Goal: Task Accomplishment & Management: Manage account settings

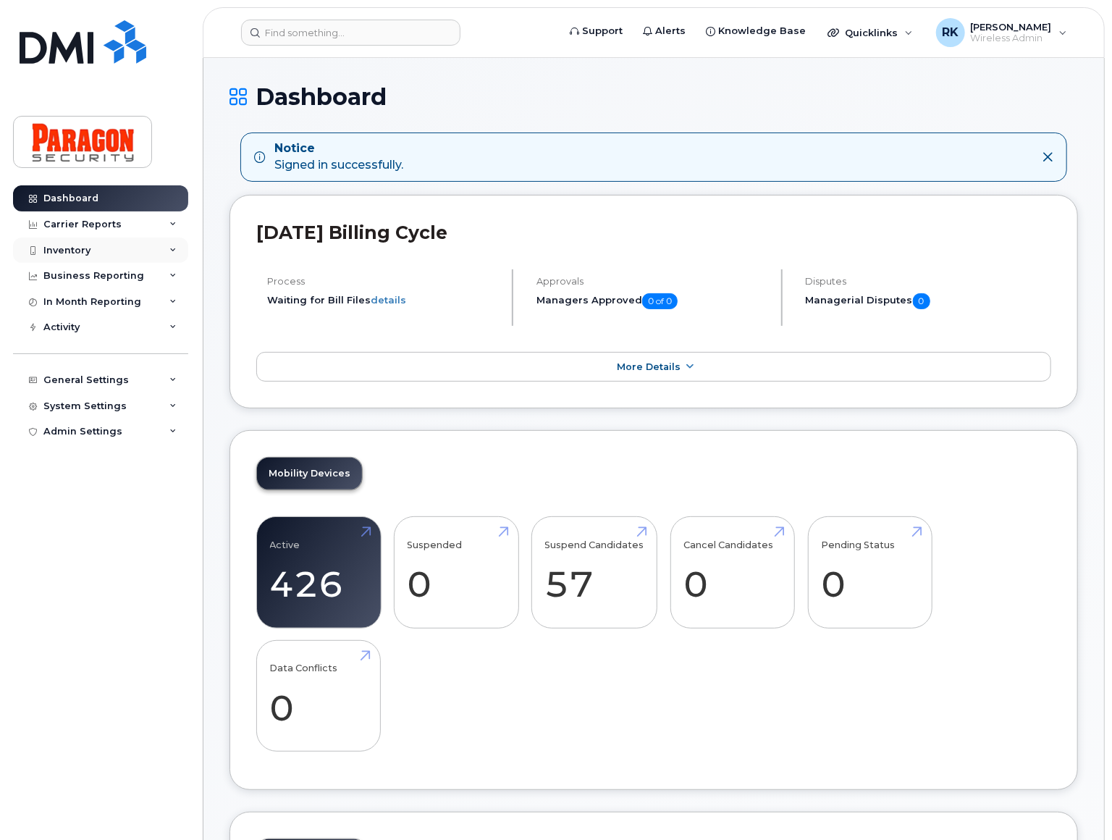
click at [95, 253] on div "Inventory" at bounding box center [100, 250] width 175 height 26
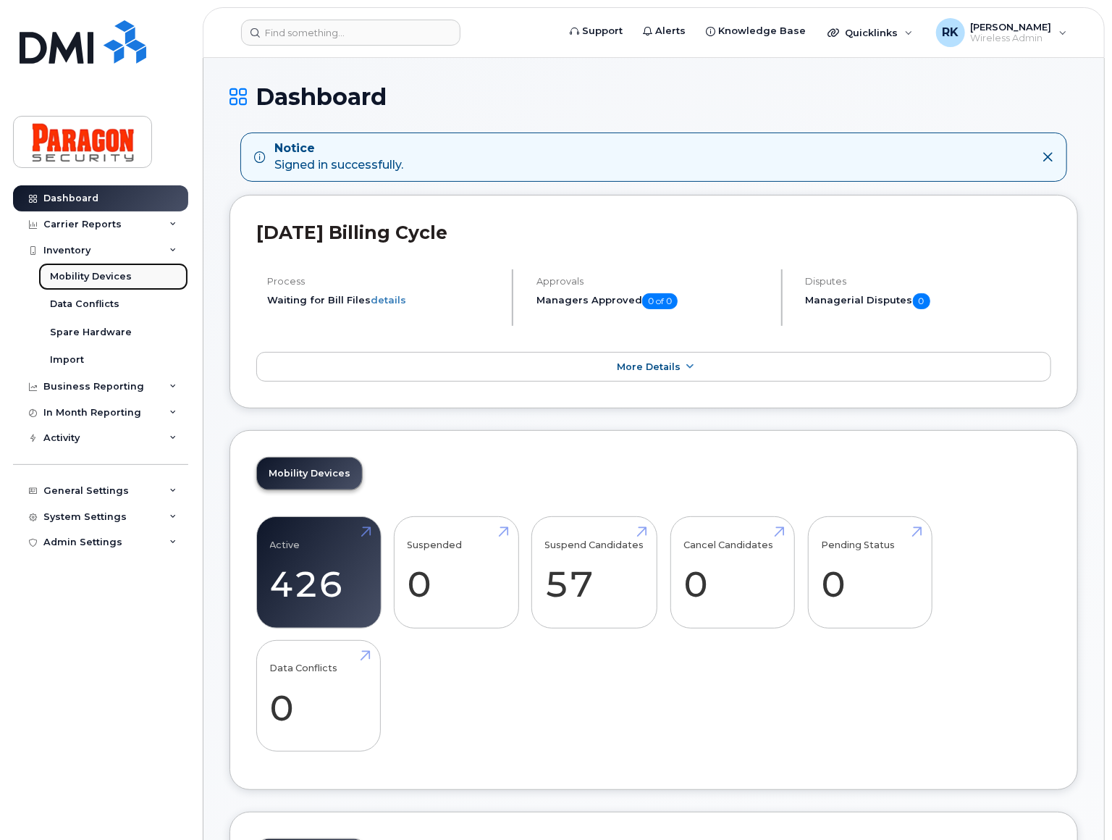
drag, startPoint x: 125, startPoint y: 273, endPoint x: 132, endPoint y: 276, distance: 7.8
click at [125, 273] on div "Mobility Devices" at bounding box center [91, 276] width 82 height 13
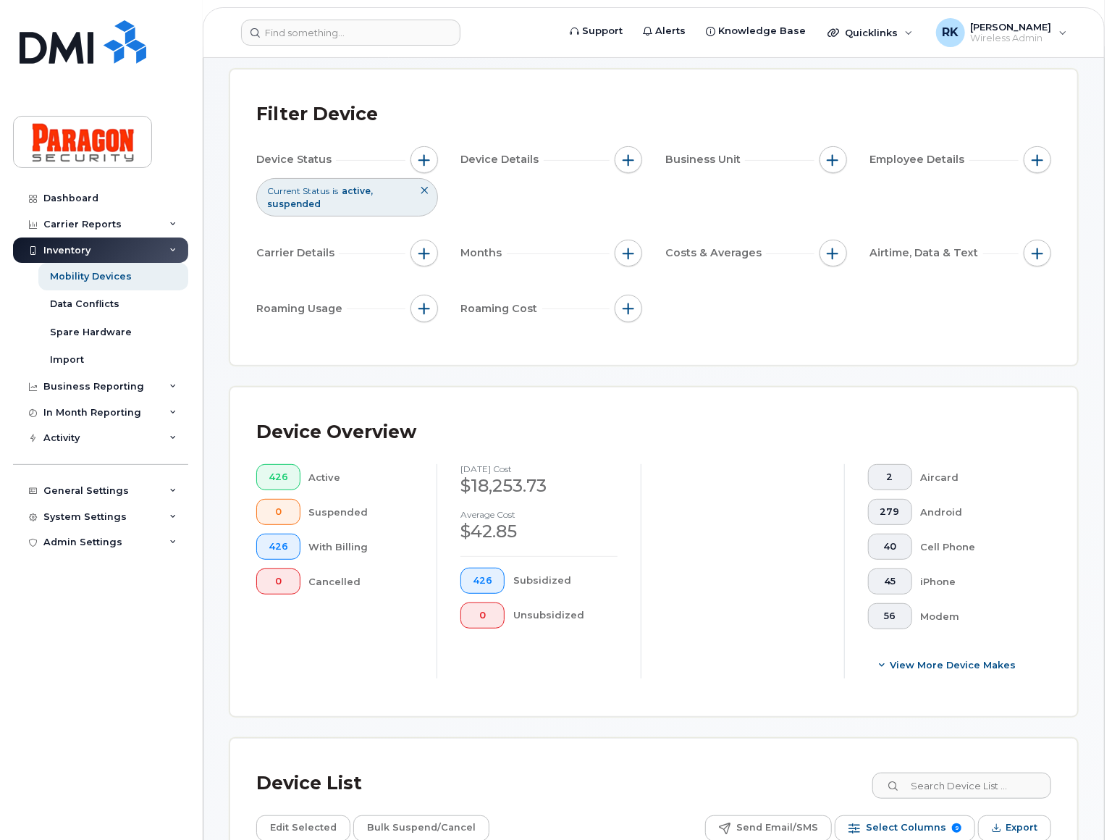
scroll to position [131, 0]
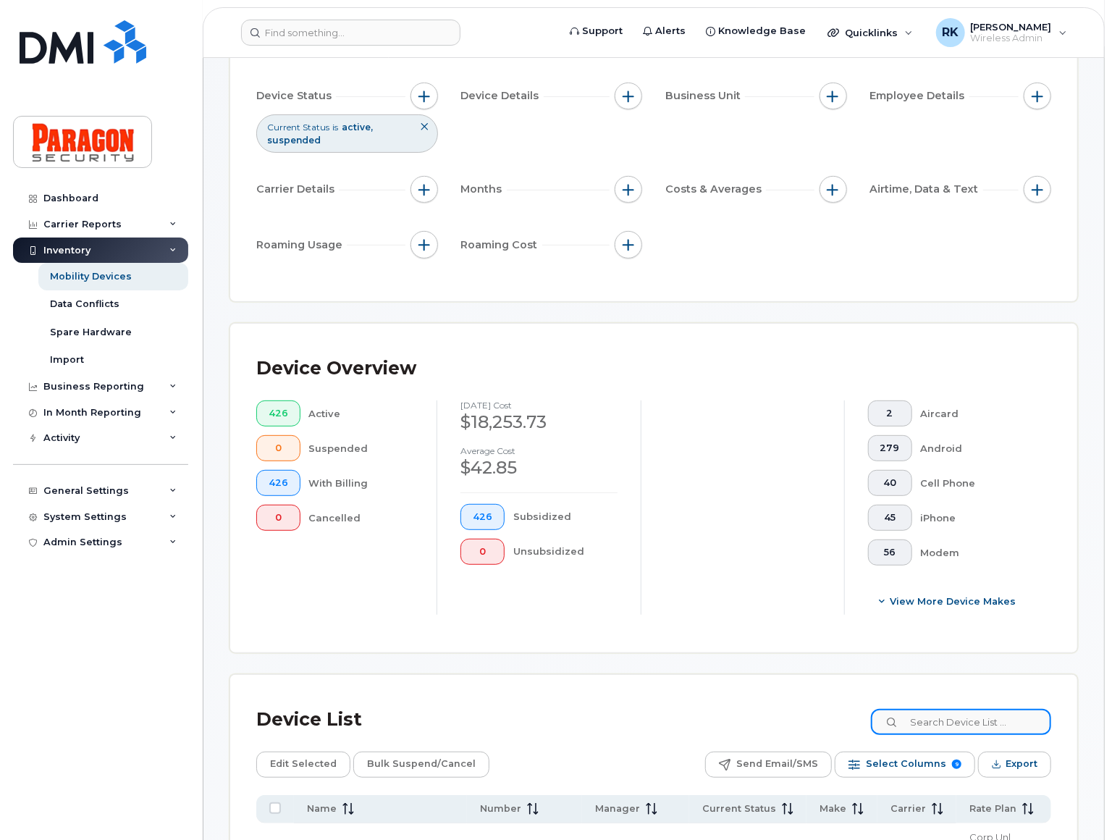
drag, startPoint x: 977, startPoint y: 714, endPoint x: 987, endPoint y: 707, distance: 11.4
click at [977, 714] on input at bounding box center [961, 722] width 180 height 26
paste input "4169960983"
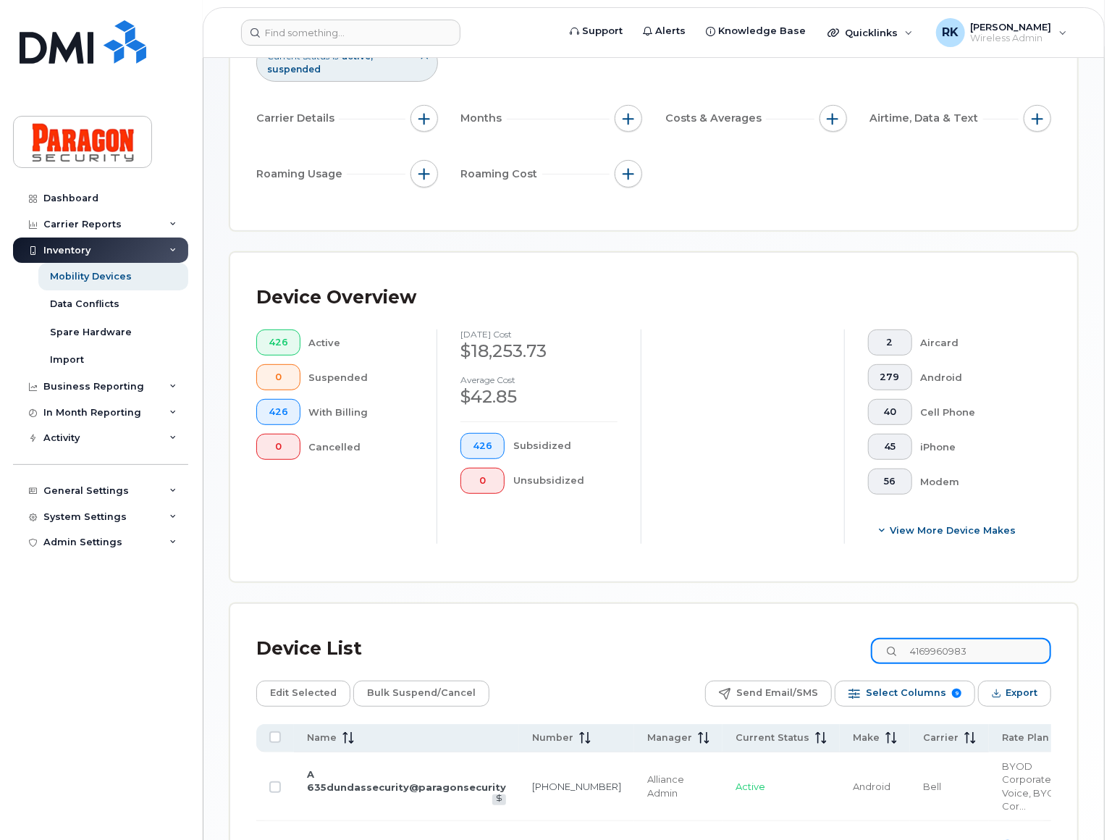
scroll to position [299, 0]
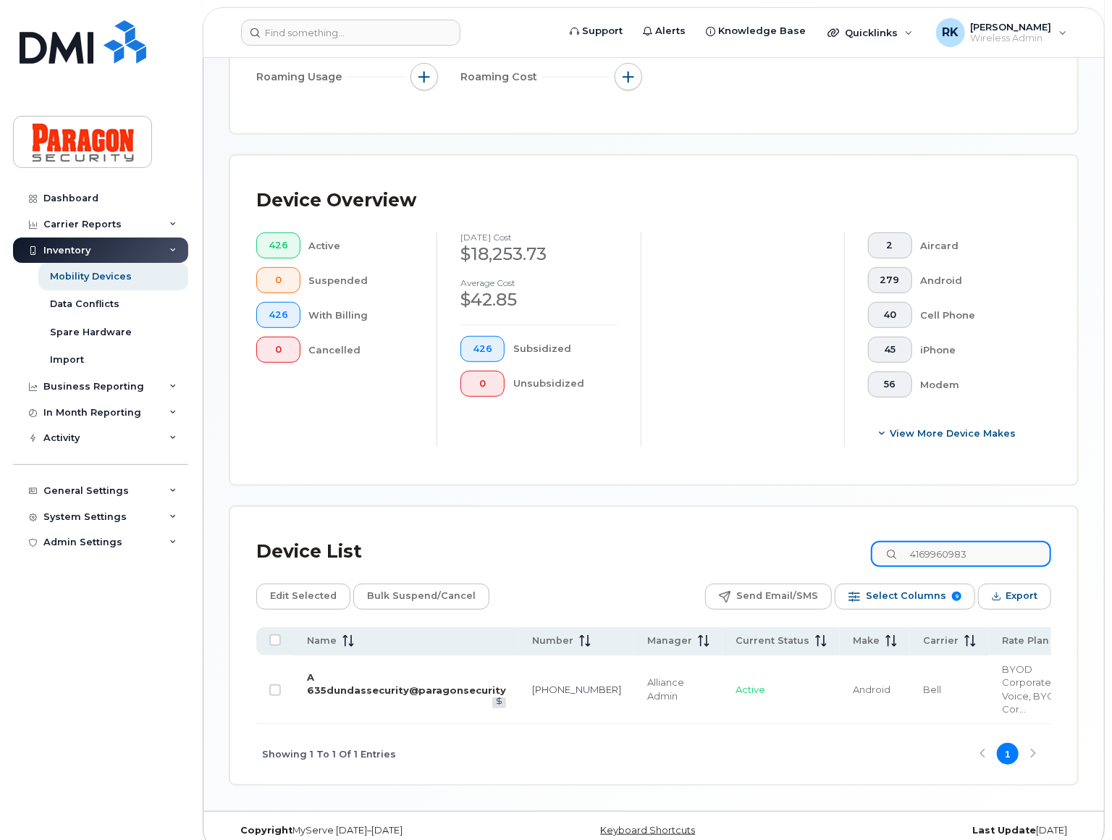
type input "4169960983"
drag, startPoint x: 405, startPoint y: 684, endPoint x: 549, endPoint y: 672, distance: 144.5
click at [405, 684] on link "A 635dundassecurity@paragonsecurity" at bounding box center [406, 683] width 199 height 25
click at [274, 684] on input "Row Unselected" at bounding box center [275, 690] width 12 height 12
checkbox input "true"
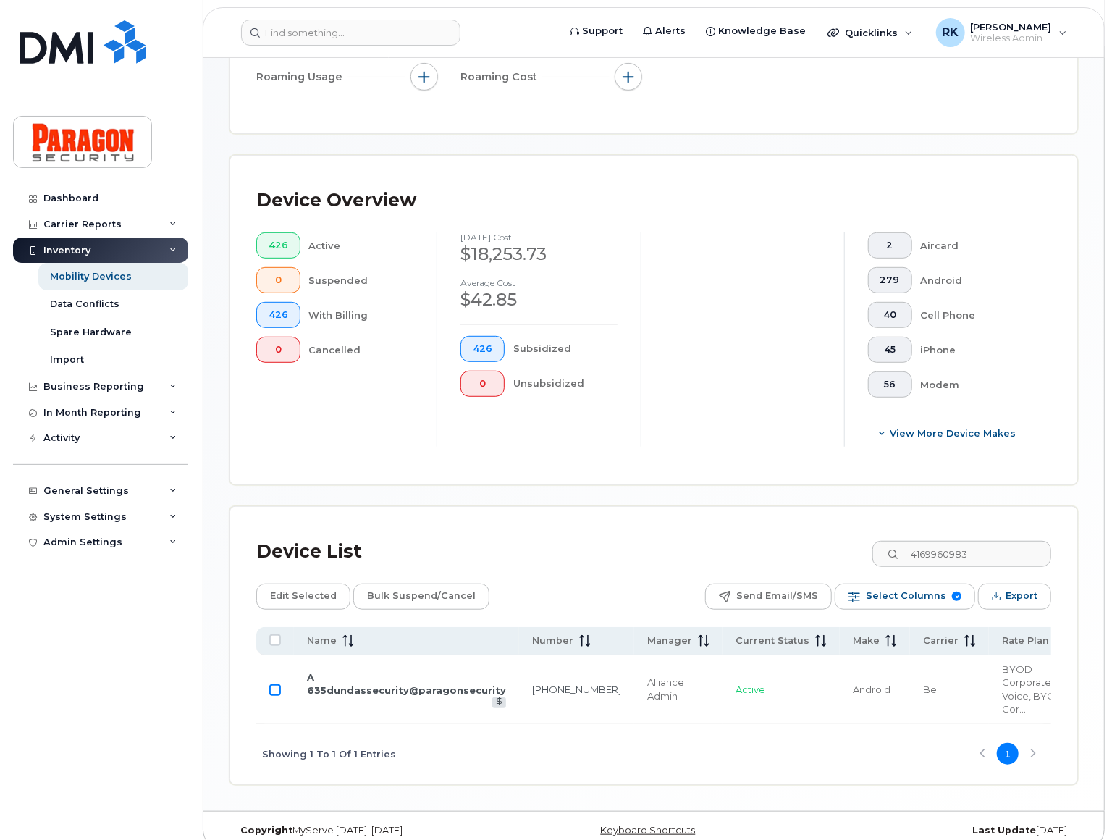
checkbox input "true"
click at [311, 589] on span "Edit Selected" at bounding box center [303, 596] width 67 height 22
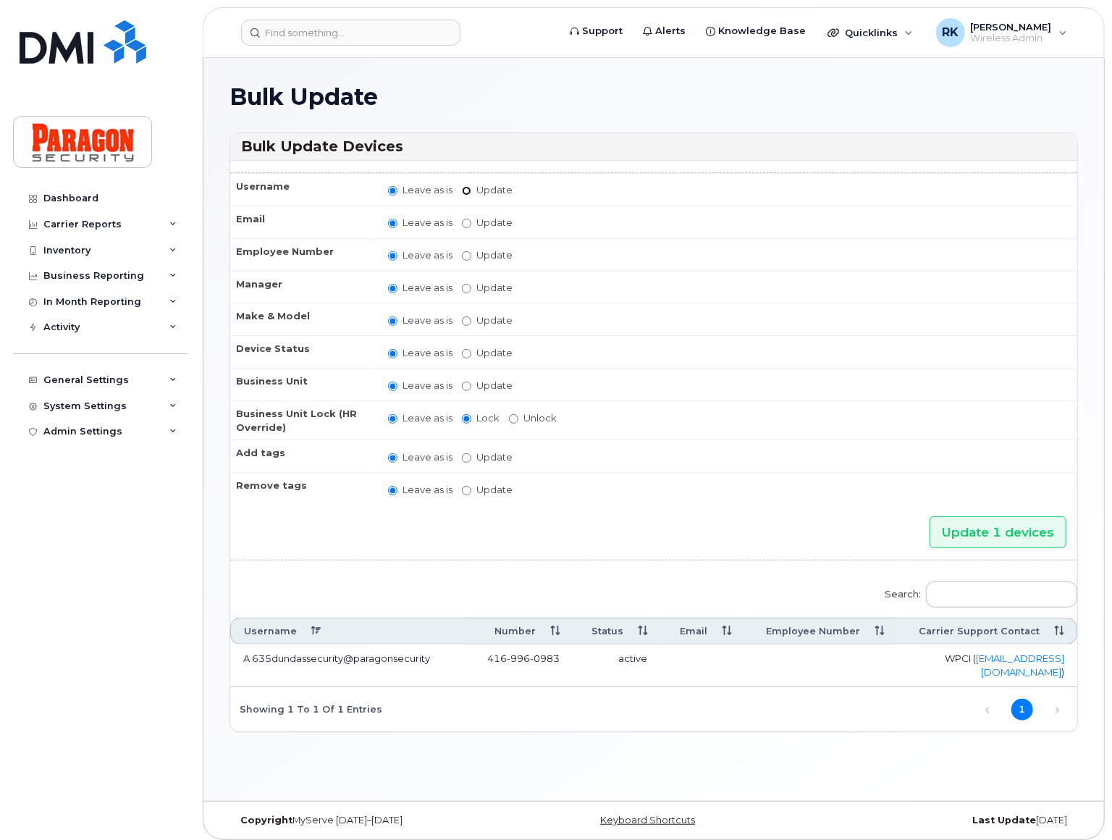
click at [465, 187] on input "Update" at bounding box center [466, 190] width 9 height 9
radio input "true"
radio input "false"
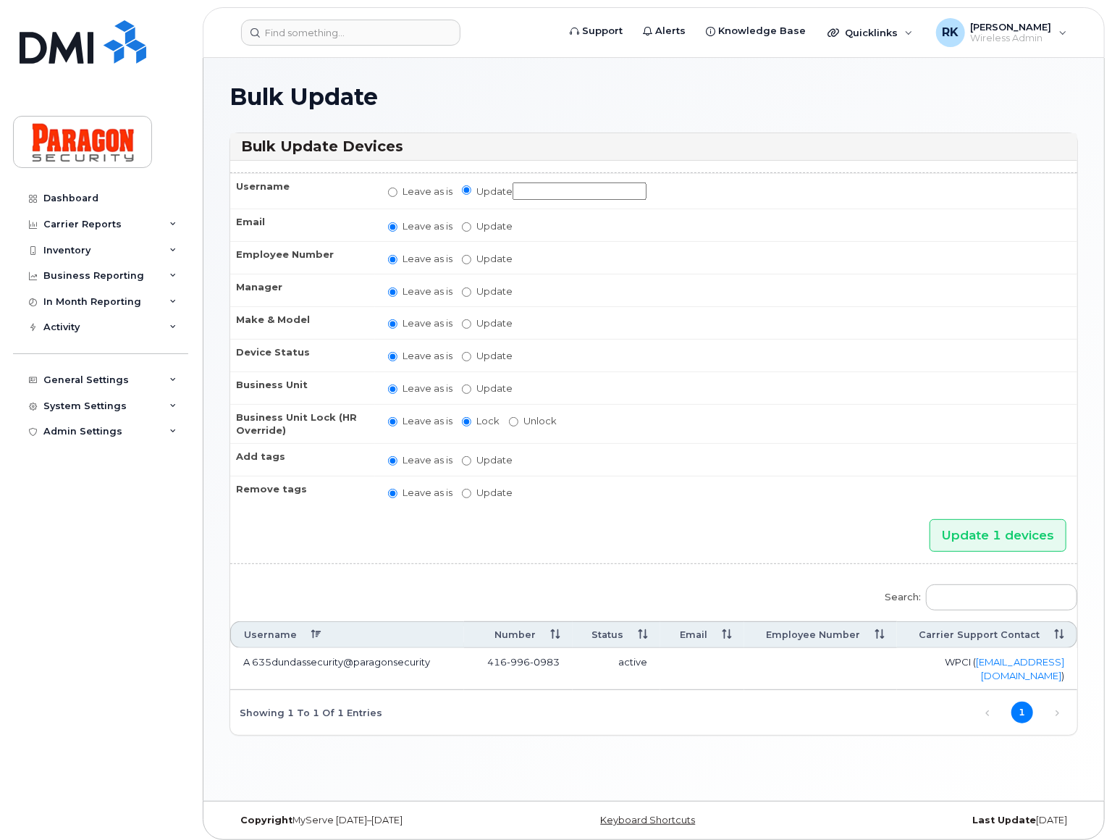
click at [538, 194] on input "Update" at bounding box center [580, 191] width 134 height 18
click at [544, 193] on input "Update" at bounding box center [580, 191] width 134 height 18
paste input "115 Denison"
drag, startPoint x: 528, startPoint y: 188, endPoint x: 651, endPoint y: 188, distance: 123.8
click at [651, 188] on td "Leave as is Update A 115 Denison" at bounding box center [726, 191] width 702 height 36
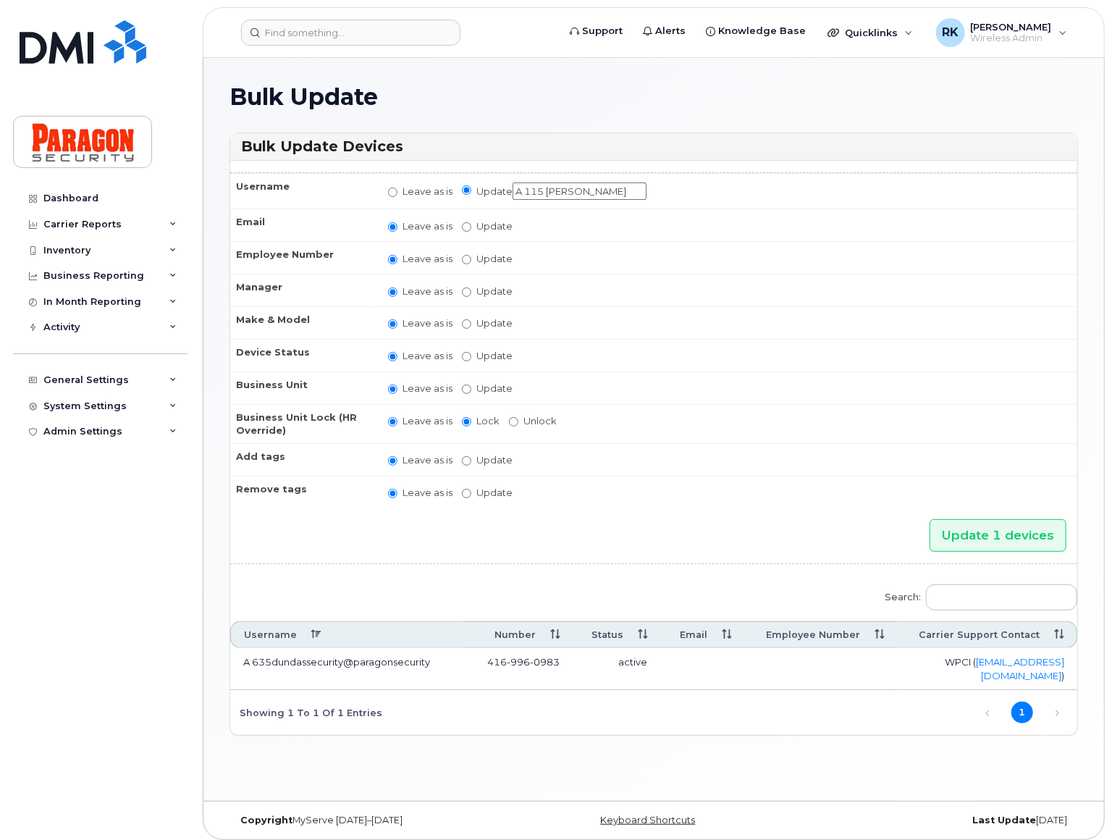
paste input "denison@paragonsecurity.ca"
type input "A [EMAIL_ADDRESS][DOMAIN_NAME]"
click at [1016, 527] on input "Update 1 devices" at bounding box center [997, 535] width 137 height 33
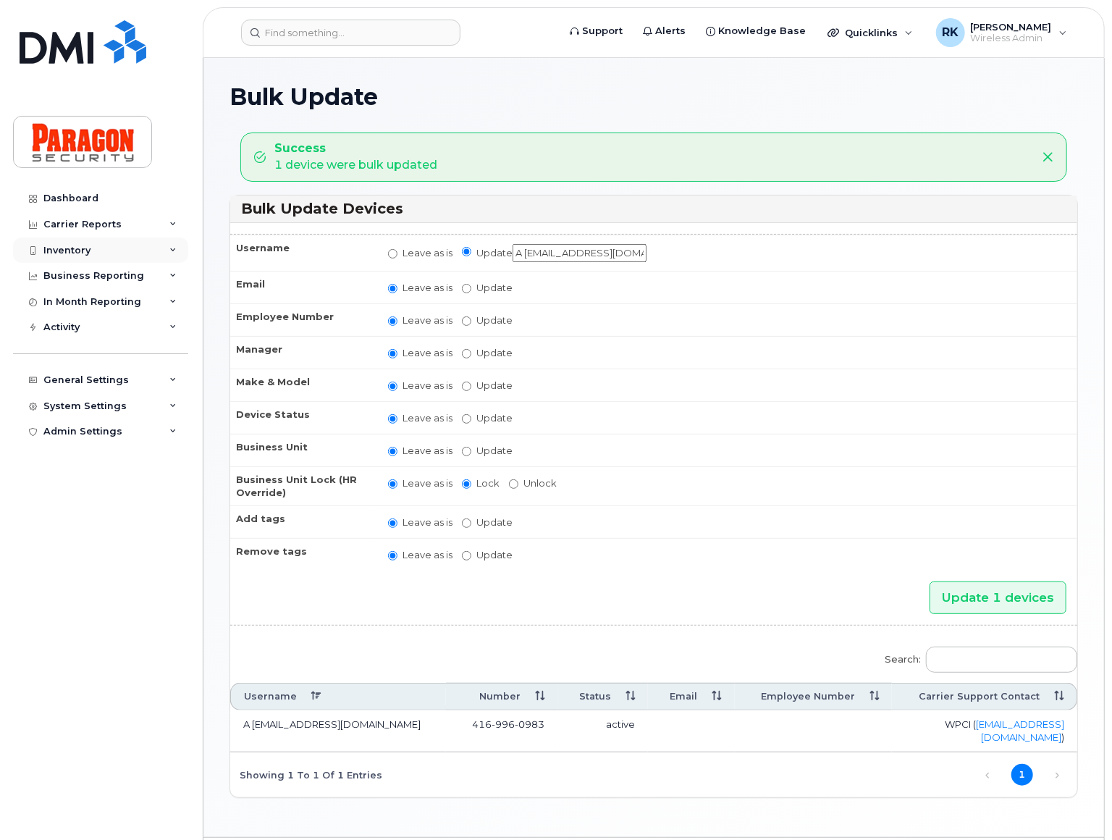
click at [141, 250] on div "Inventory" at bounding box center [100, 250] width 175 height 26
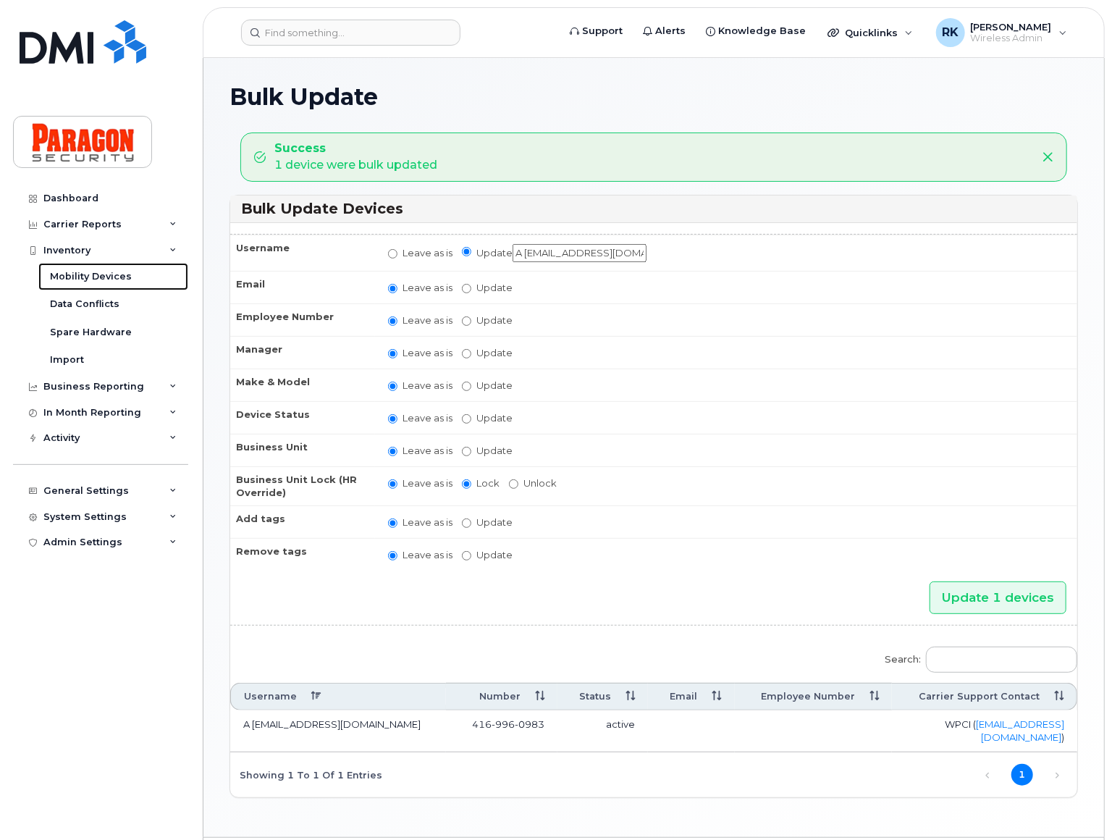
drag, startPoint x: 129, startPoint y: 279, endPoint x: 192, endPoint y: 290, distance: 63.9
click at [129, 279] on link "Mobility Devices" at bounding box center [113, 277] width 150 height 28
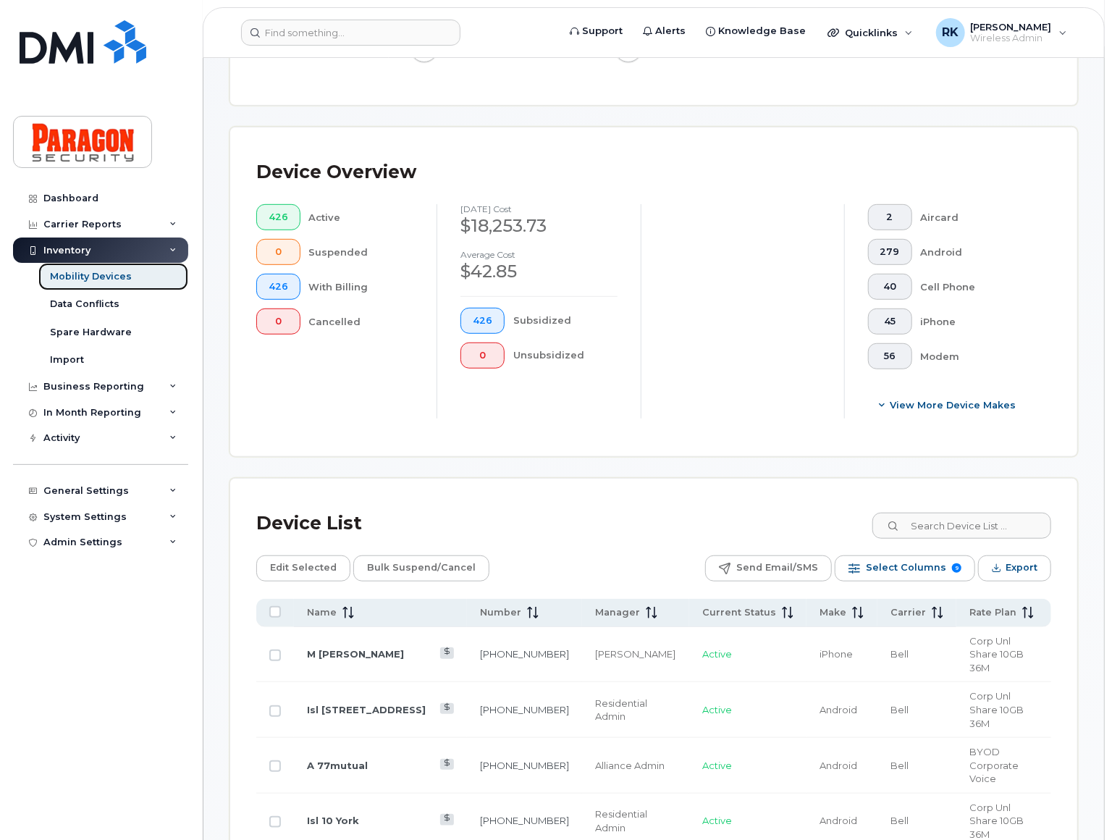
scroll to position [329, 0]
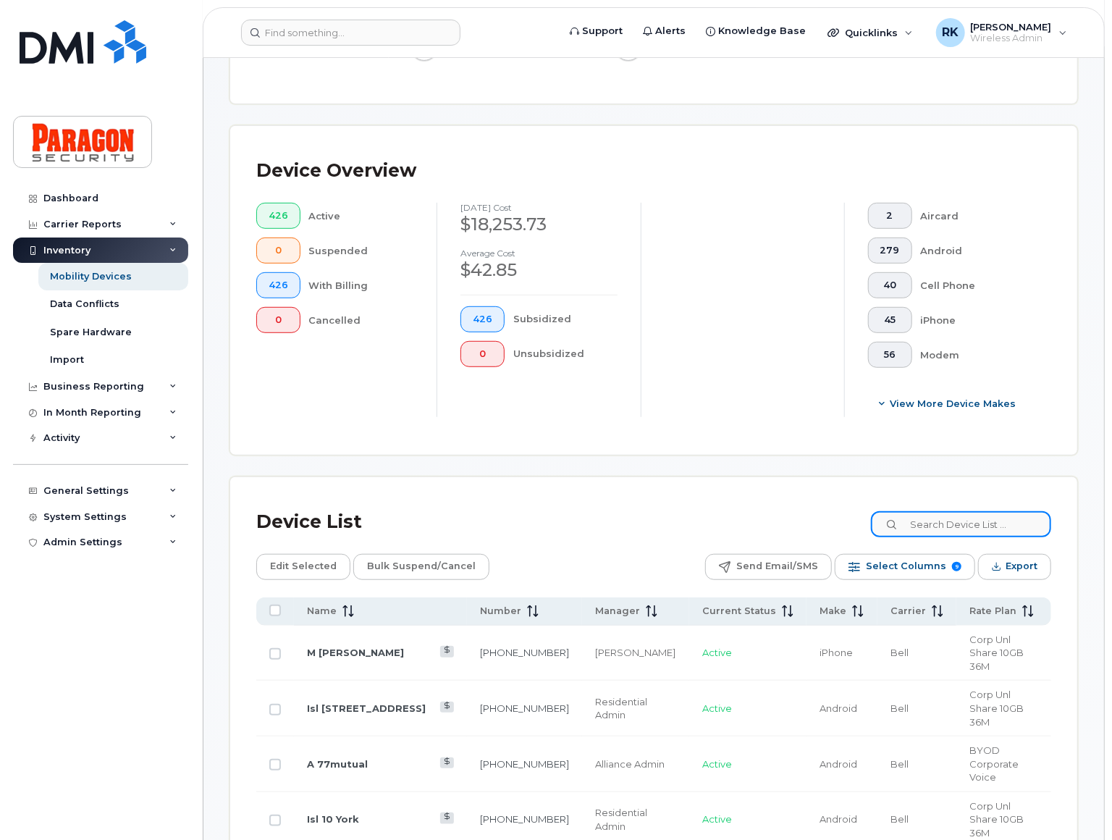
click at [949, 523] on input at bounding box center [961, 524] width 180 height 26
click at [995, 519] on input at bounding box center [961, 524] width 180 height 26
paste input "4169960983"
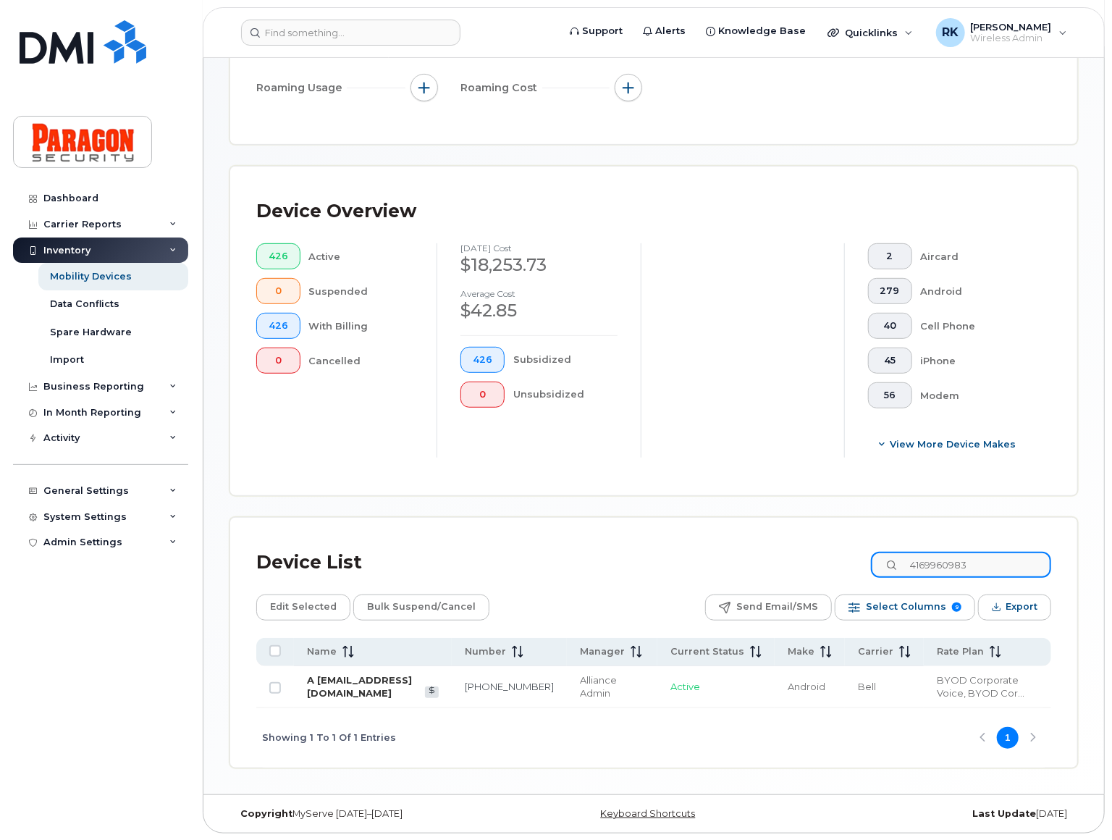
type input "4169960983"
click at [394, 680] on link "A 115denison@paragonsecurity.ca" at bounding box center [359, 686] width 105 height 25
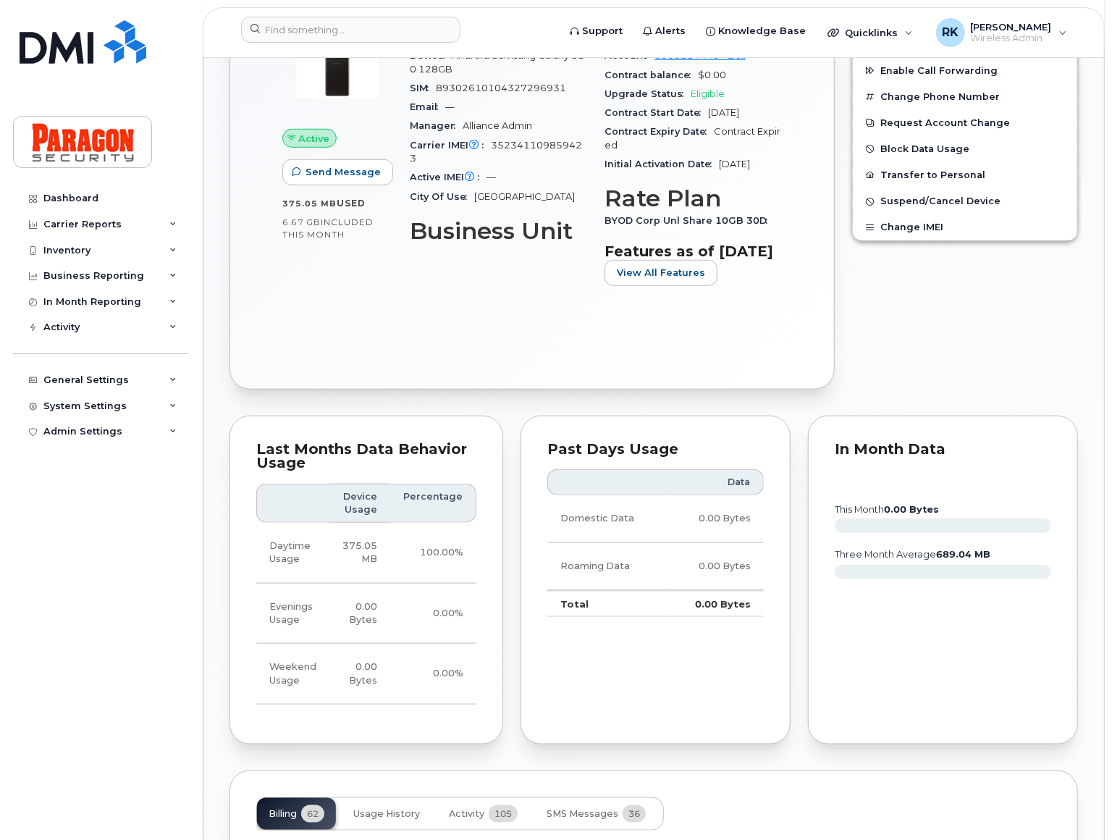
scroll to position [329, 0]
